Goal: Information Seeking & Learning: Learn about a topic

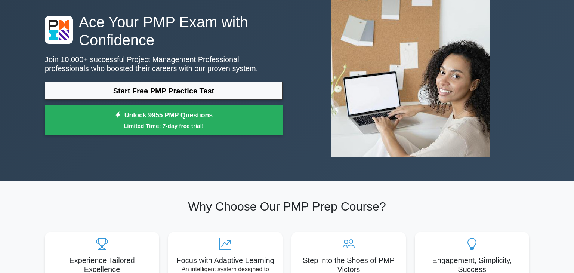
scroll to position [54, 0]
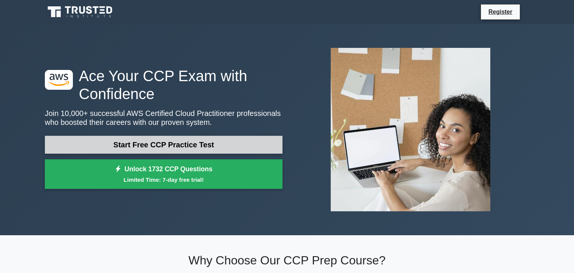
click at [105, 139] on link "Start Free CCP Practice Test" at bounding box center [164, 145] width 238 height 18
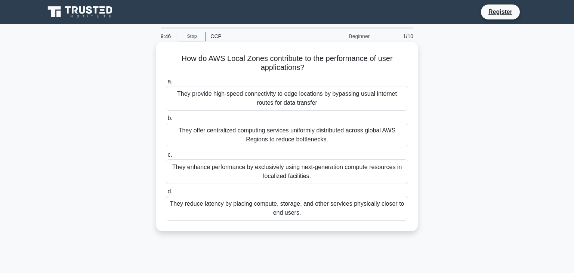
click at [268, 142] on div "They offer centralized computing services uniformly distributed across global A…" at bounding box center [287, 135] width 242 height 25
click at [166, 121] on input "b. They offer centralized computing services uniformly distributed across globa…" at bounding box center [166, 118] width 0 height 5
